Goal: Find contact information

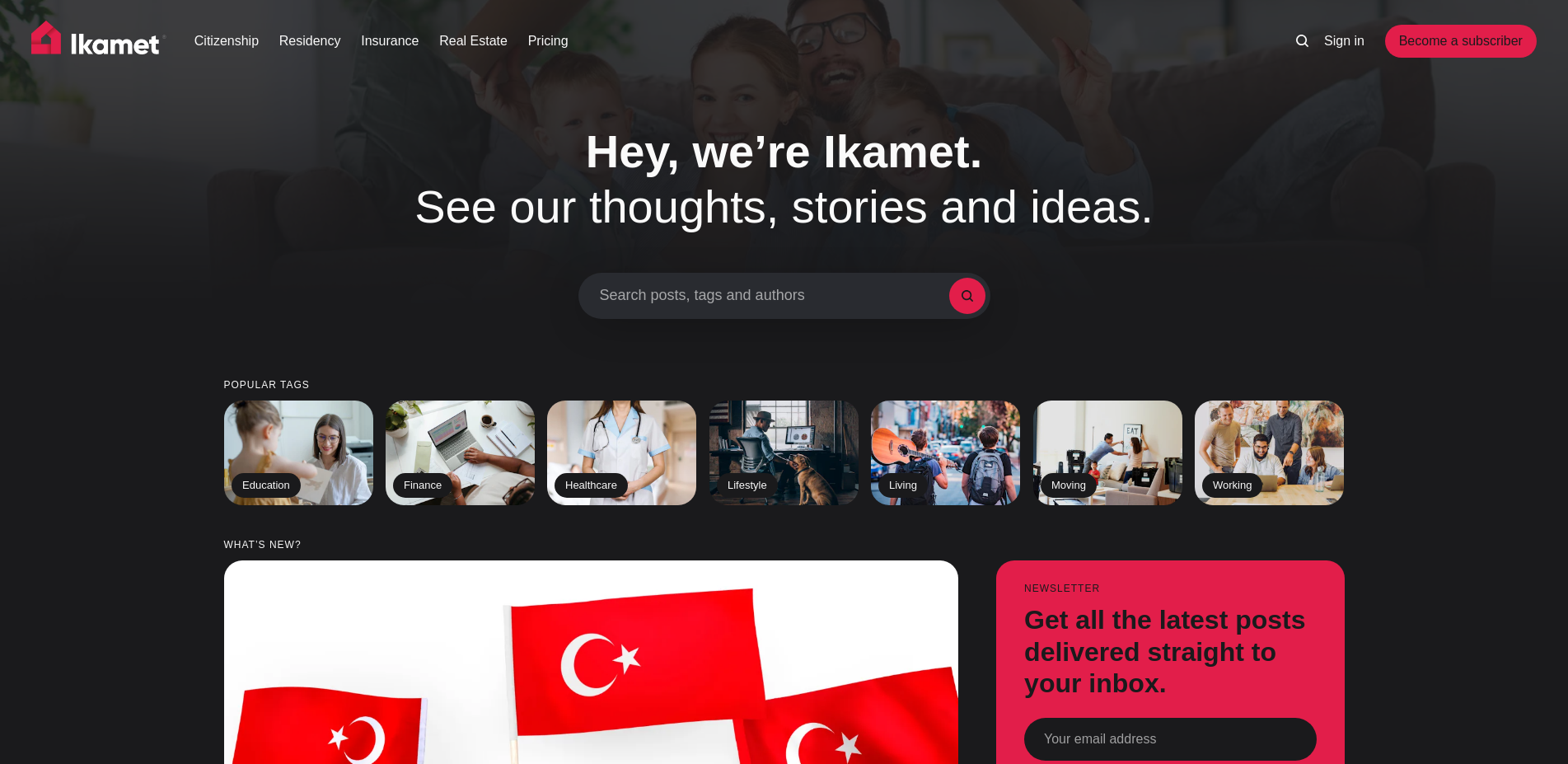
click at [1196, 314] on div "Hey, we’re Ikamet. See our thoughts, stories and ideas. Search posts, tags and …" at bounding box center [783, 220] width 1277 height 195
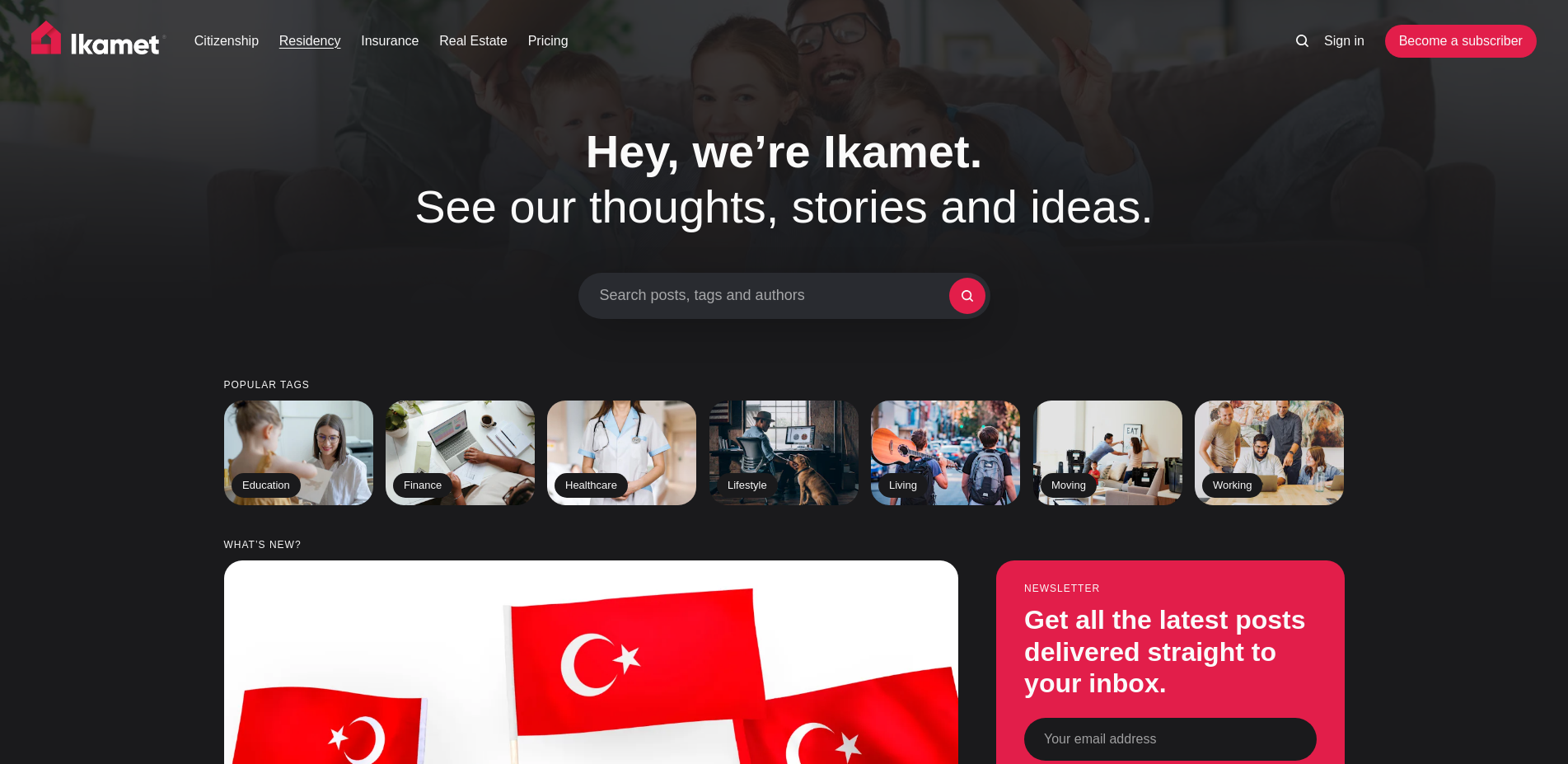
click at [328, 46] on link "Residency" at bounding box center [311, 41] width 62 height 19
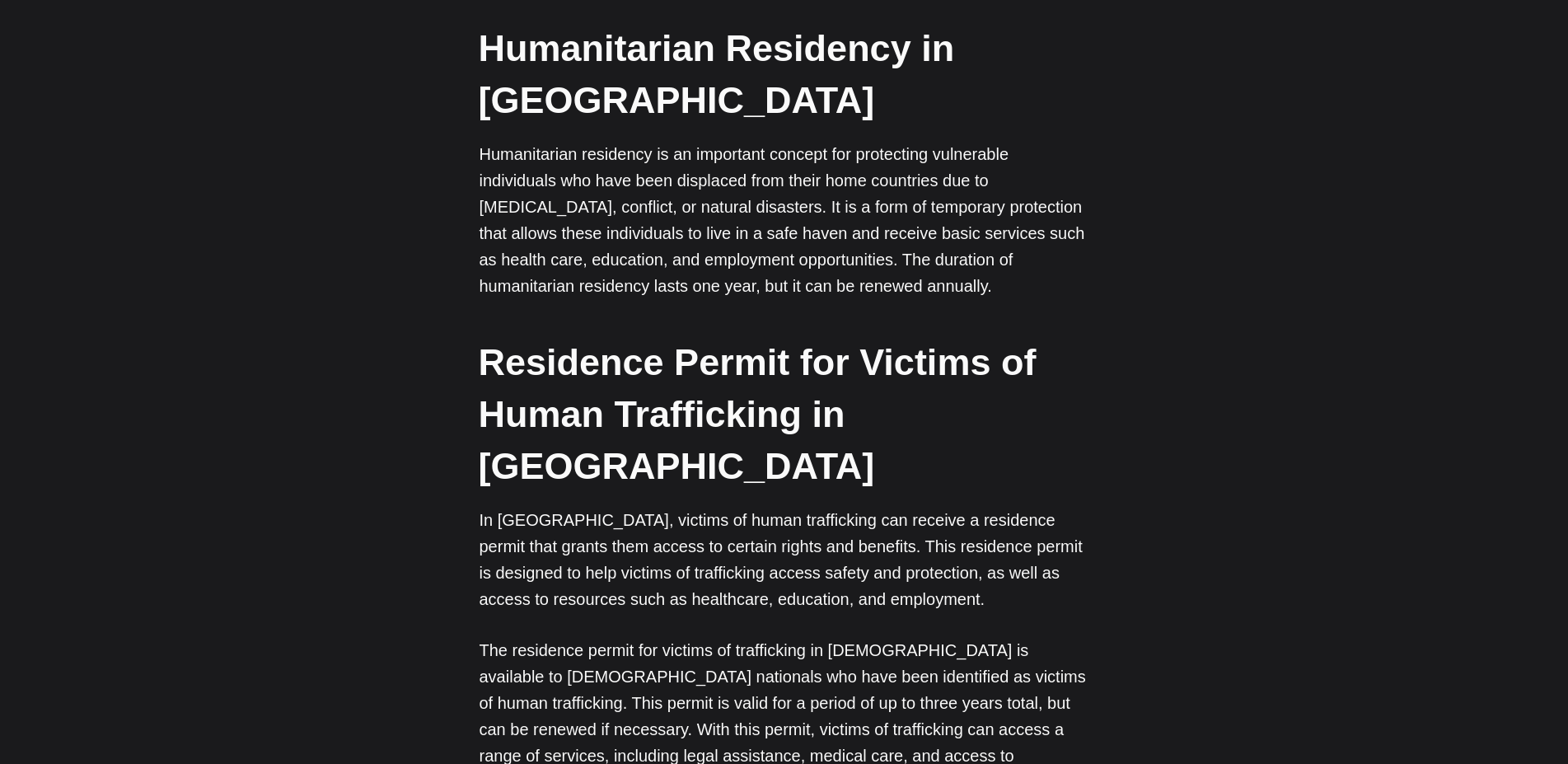
scroll to position [5126, 0]
